Goal: Task Accomplishment & Management: Manage account settings

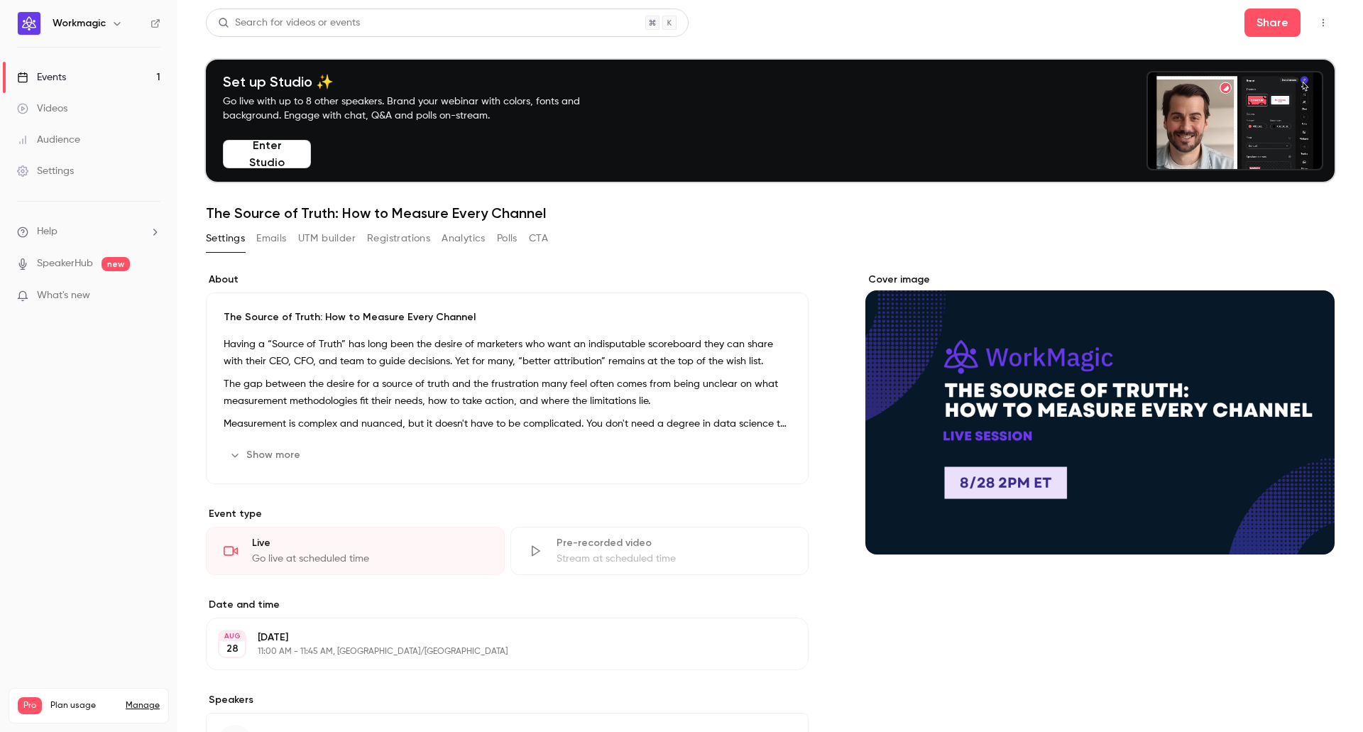
click at [410, 237] on button "Registrations" at bounding box center [398, 238] width 63 height 23
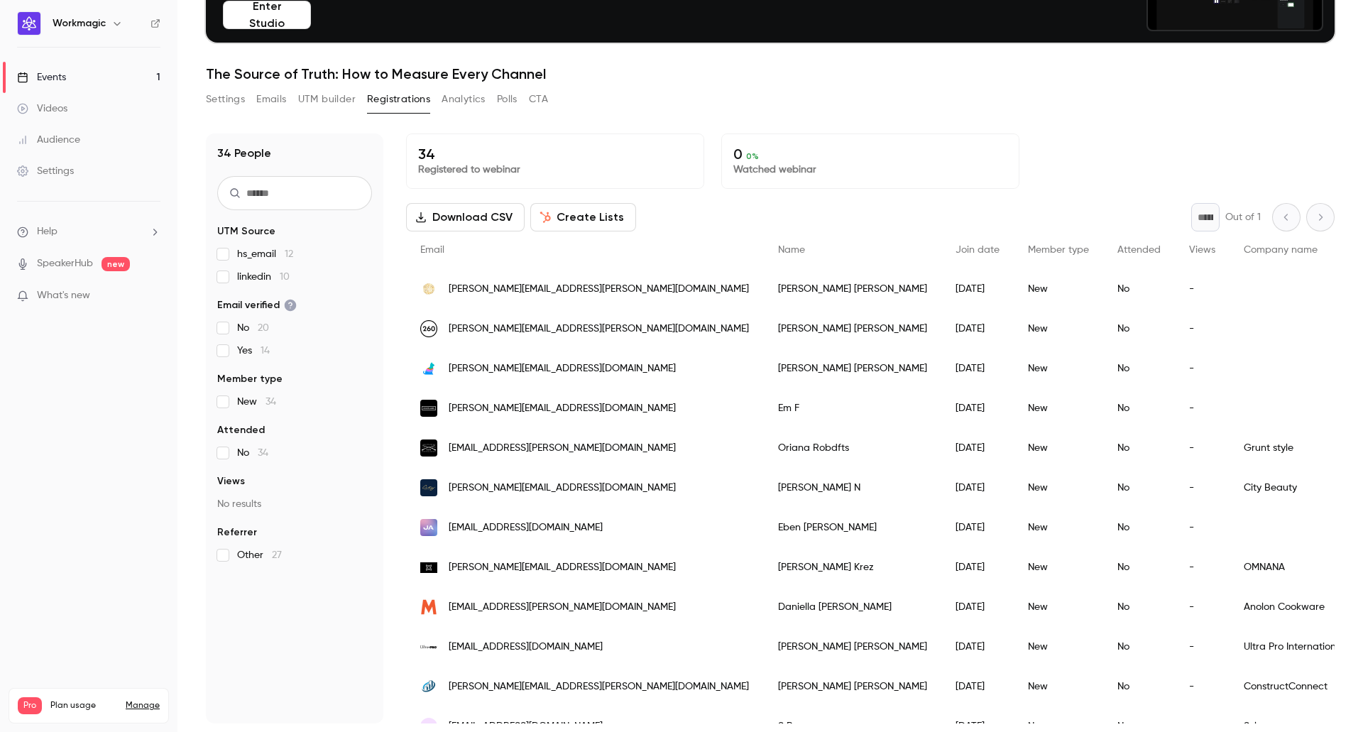
scroll to position [93, 0]
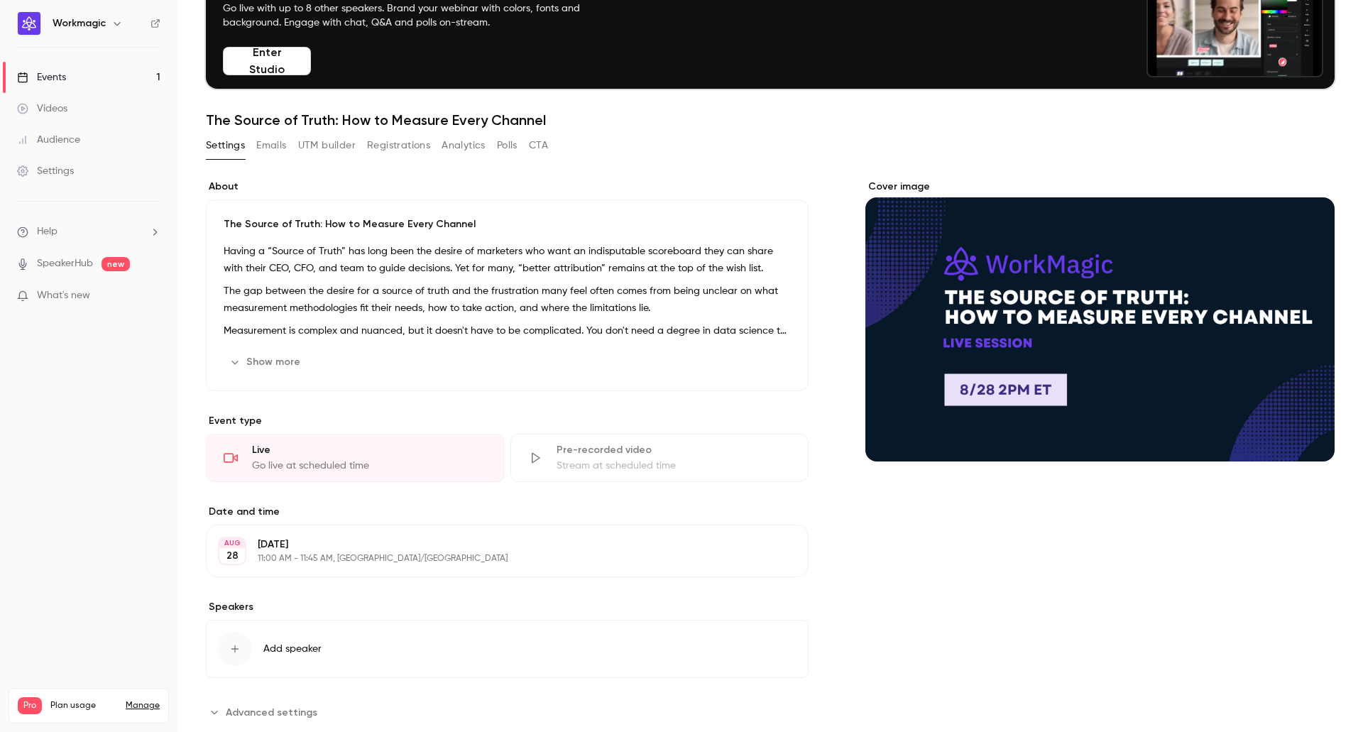
click at [266, 149] on button "Emails" at bounding box center [271, 145] width 30 height 23
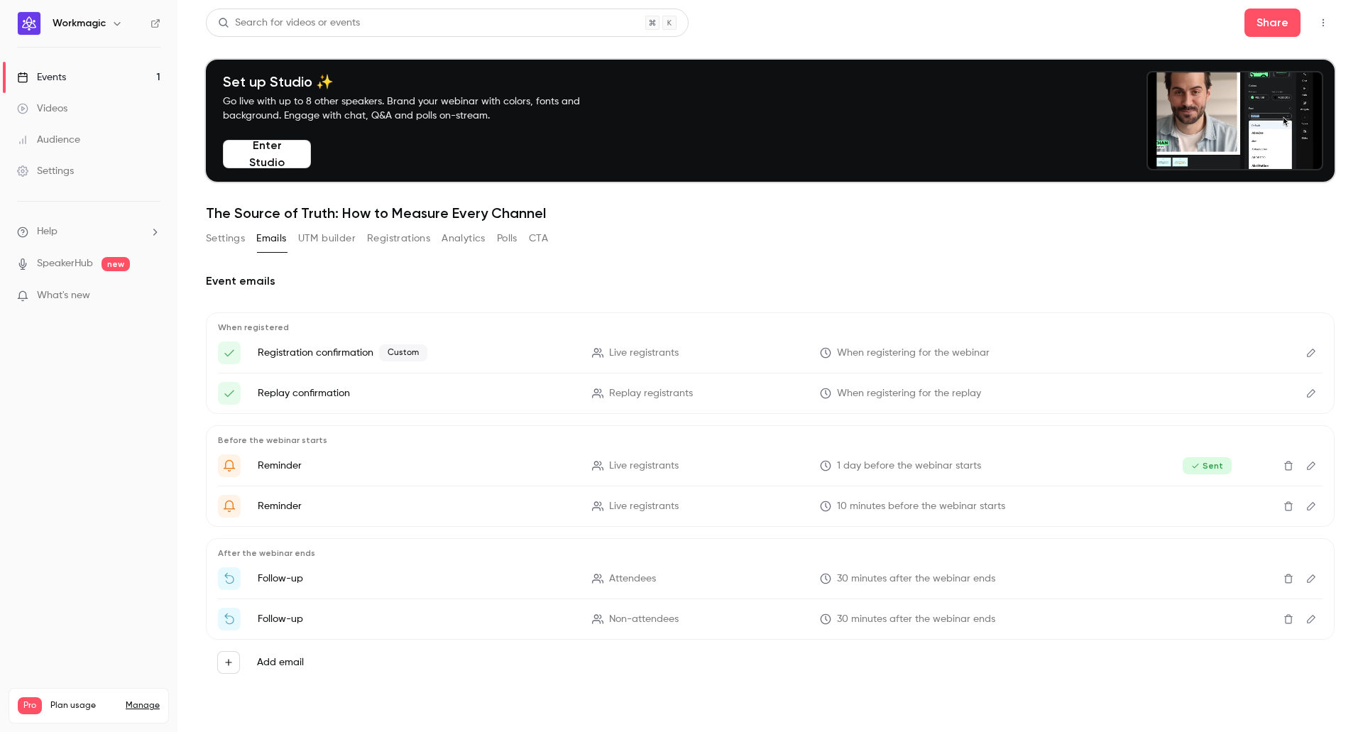
click at [403, 231] on button "Registrations" at bounding box center [398, 238] width 63 height 23
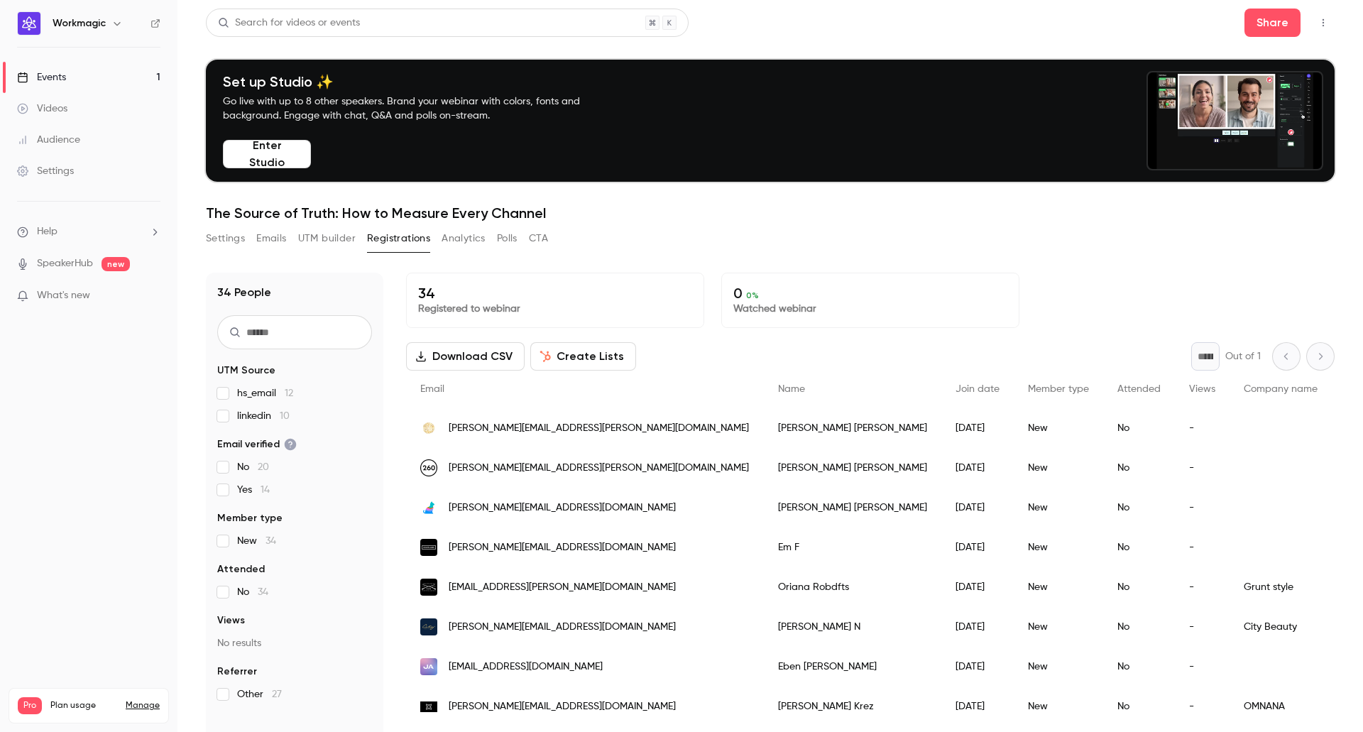
click at [548, 431] on span "[PERSON_NAME][EMAIL_ADDRESS][PERSON_NAME][DOMAIN_NAME]" at bounding box center [599, 428] width 300 height 15
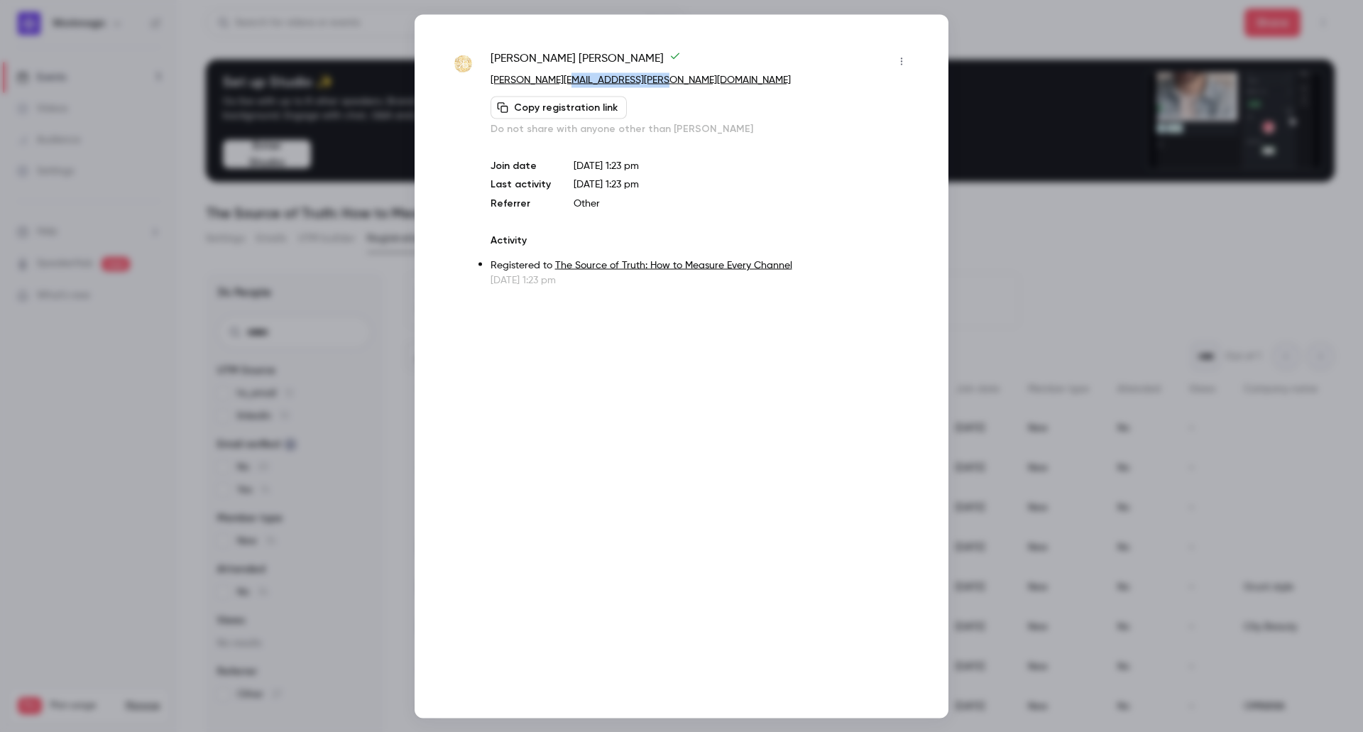
drag, startPoint x: 691, startPoint y: 77, endPoint x: 559, endPoint y: 84, distance: 131.5
click at [559, 84] on p "[PERSON_NAME][EMAIL_ADDRESS][PERSON_NAME][DOMAIN_NAME]" at bounding box center [701, 79] width 422 height 15
copy link "[DOMAIN_NAME]"
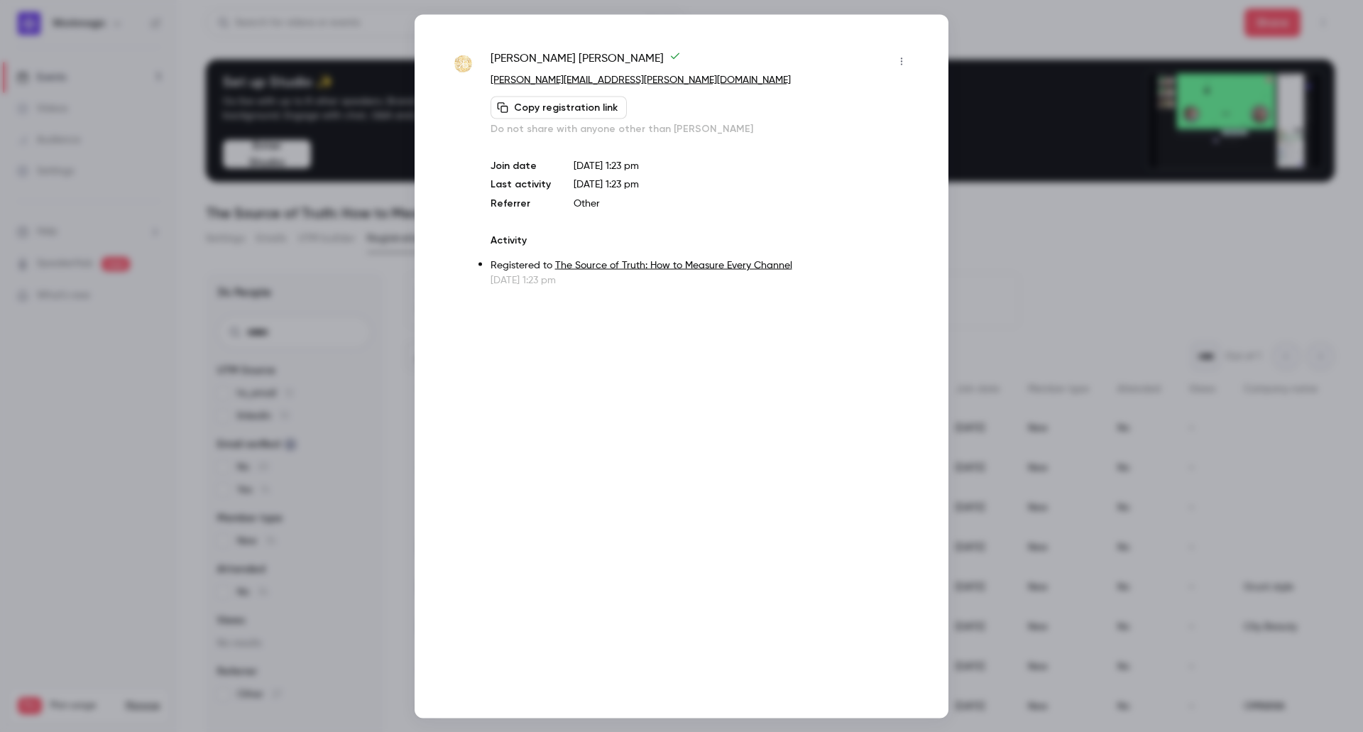
click at [993, 23] on div at bounding box center [681, 366] width 1363 height 732
